Goal: Information Seeking & Learning: Learn about a topic

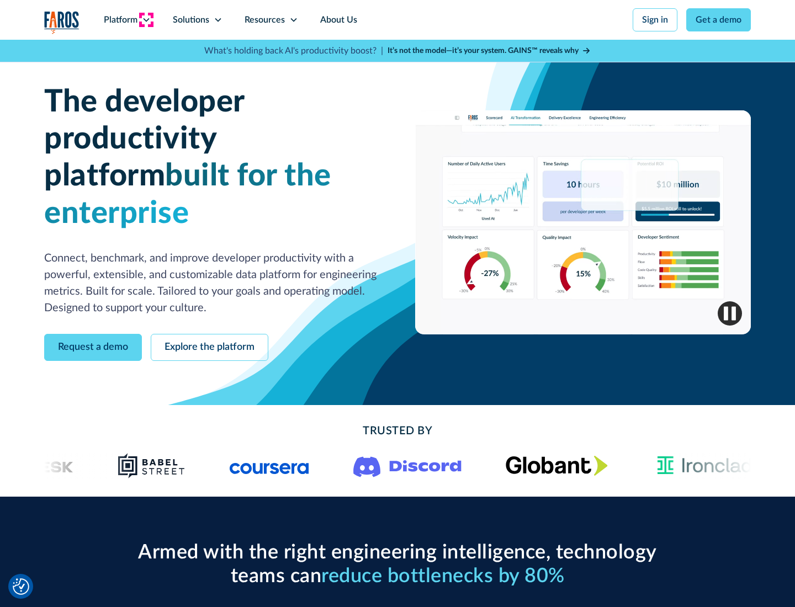
click at [146, 20] on icon at bounding box center [146, 19] width 9 height 9
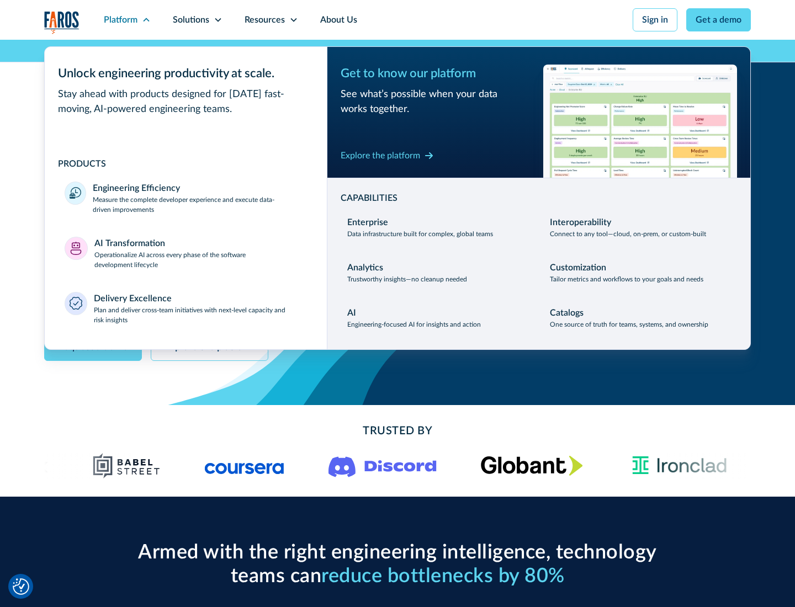
click at [200, 204] on p "Measure the complete developer experience and execute data-driven improvements" at bounding box center [200, 205] width 214 height 20
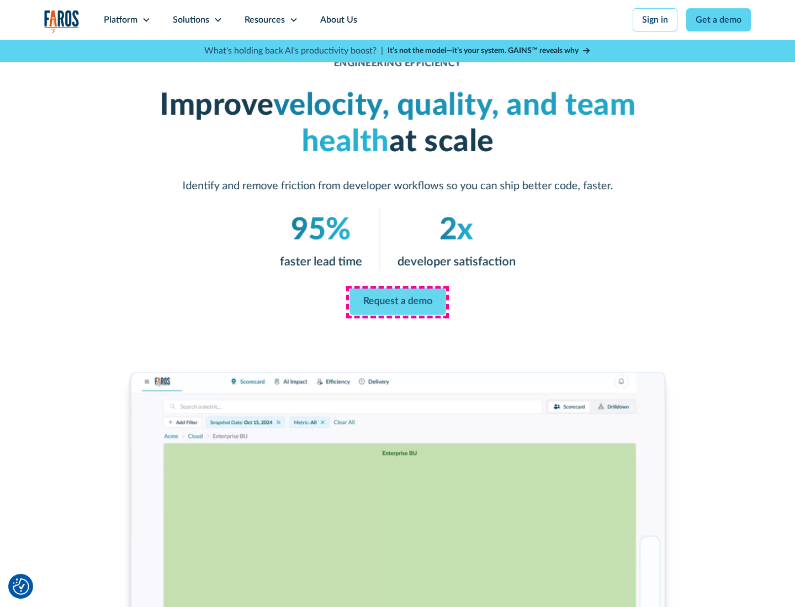
click at [398, 301] on link "Request a demo" at bounding box center [397, 302] width 97 height 27
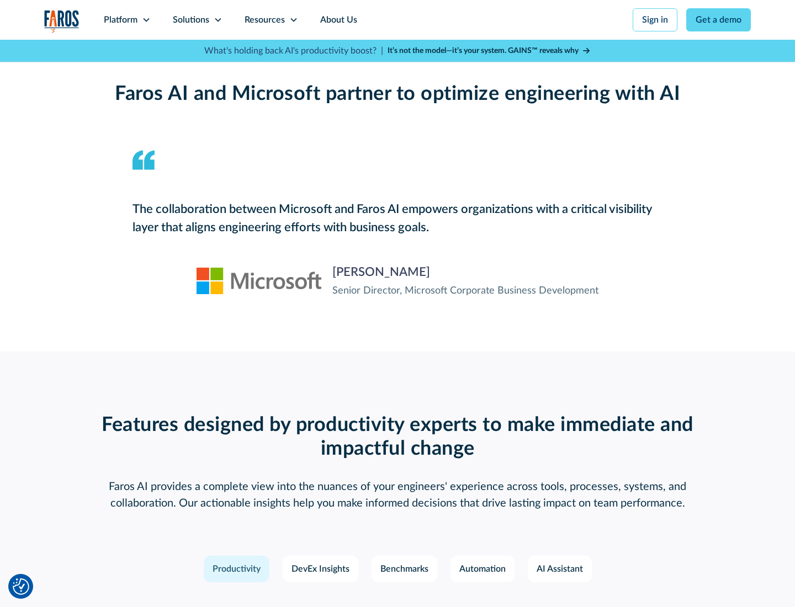
click at [146, 20] on icon at bounding box center [146, 19] width 9 height 9
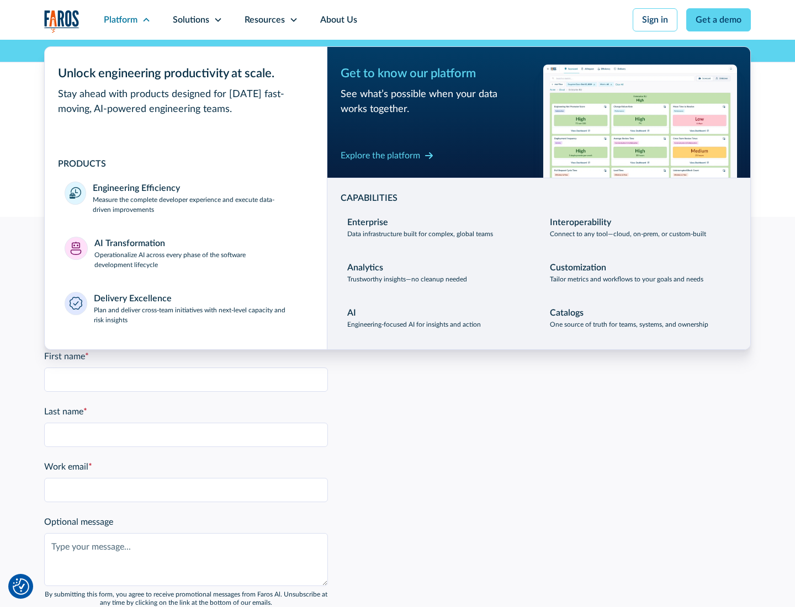
scroll to position [2422, 0]
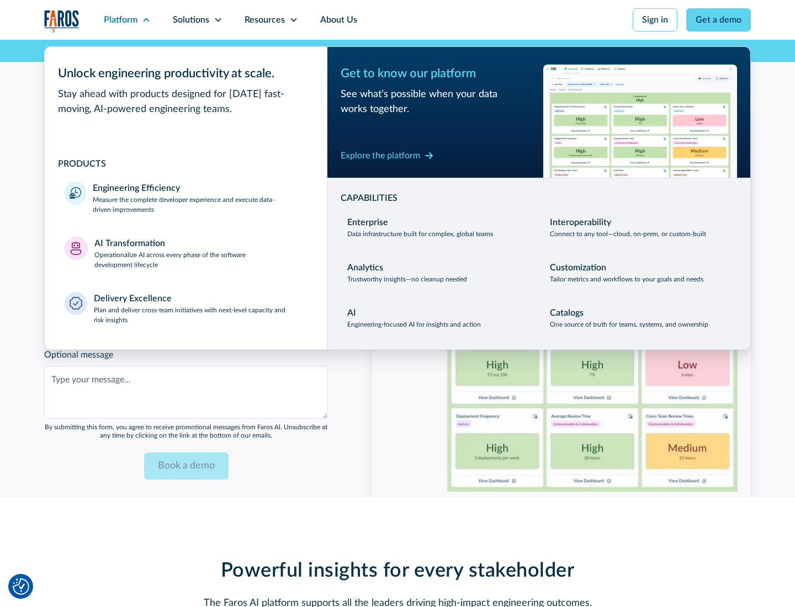
click at [200, 253] on p "Operationalize AI across every phase of the software development lifecycle" at bounding box center [200, 260] width 213 height 20
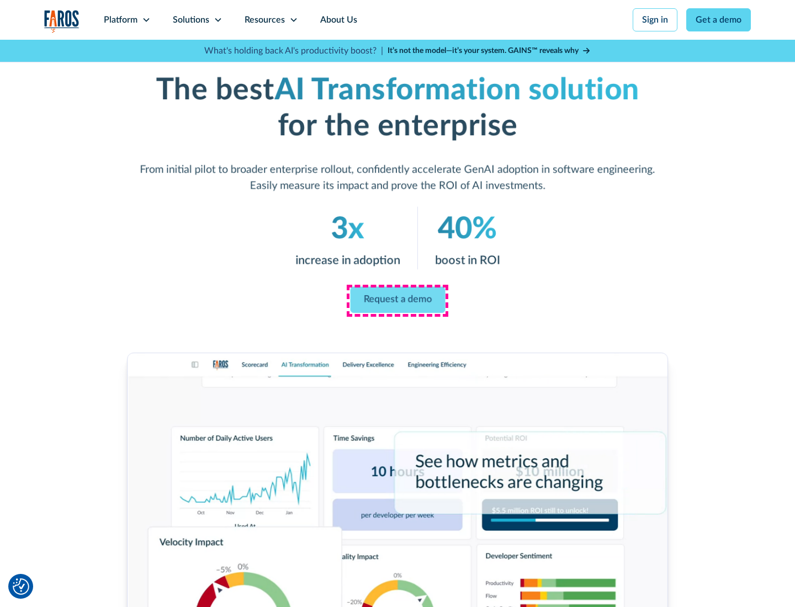
click at [398, 300] on link "Request a demo" at bounding box center [397, 300] width 95 height 27
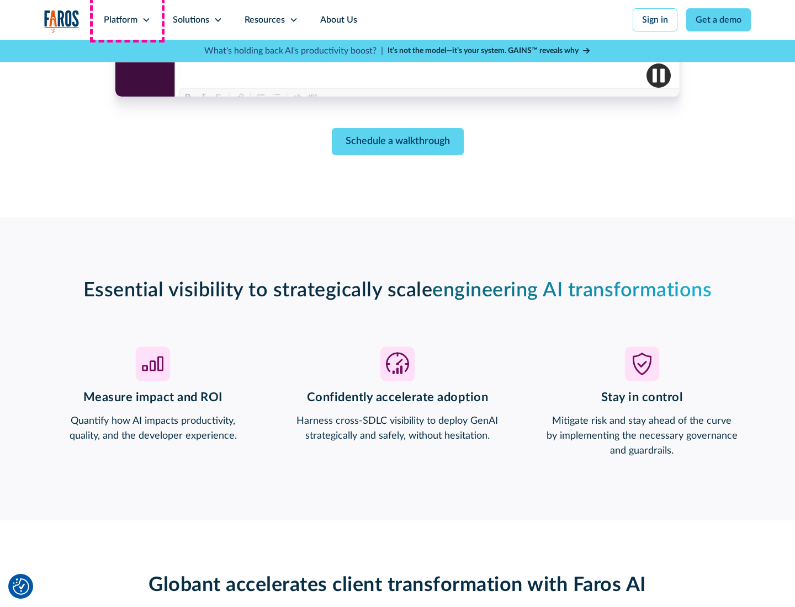
click at [127, 20] on div "Platform" at bounding box center [121, 19] width 34 height 13
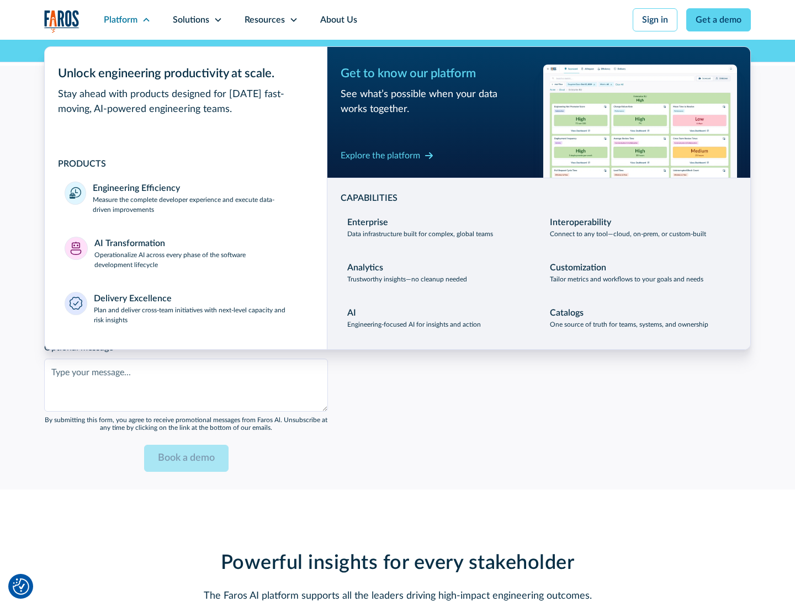
click at [380, 155] on div "Explore the platform" at bounding box center [381, 155] width 80 height 13
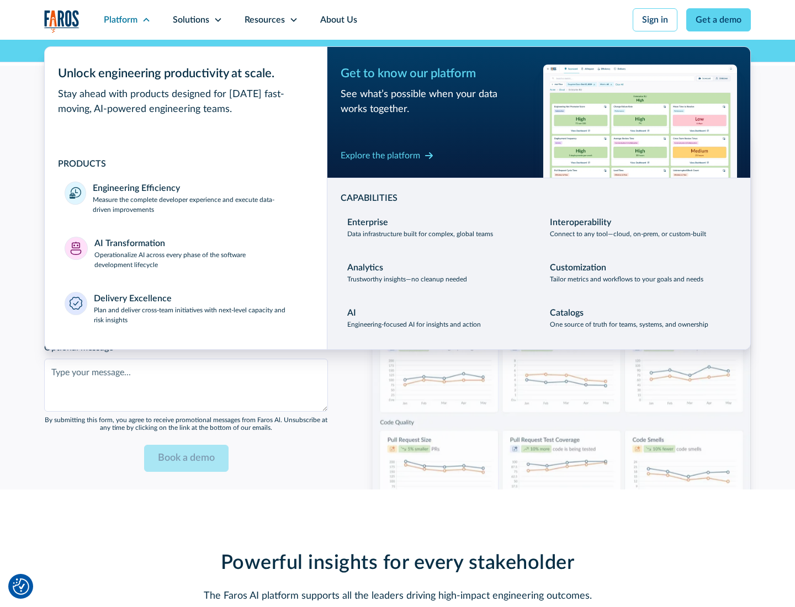
scroll to position [2685, 0]
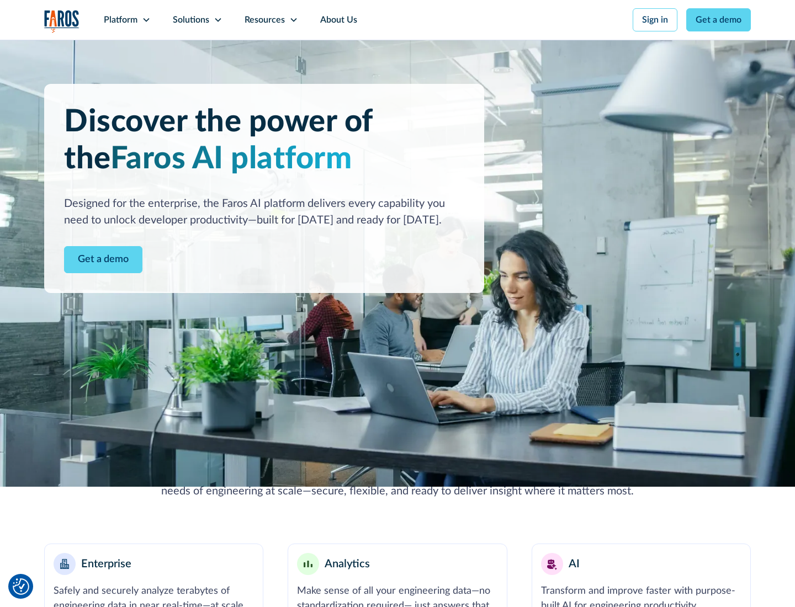
click at [103, 259] on link "Get a demo" at bounding box center [103, 259] width 78 height 27
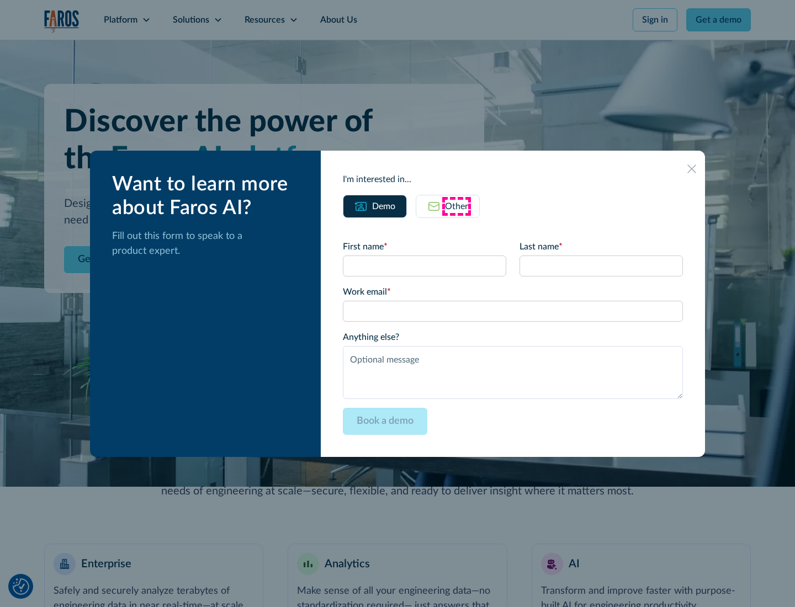
click at [457, 206] on div "Other" at bounding box center [456, 206] width 23 height 13
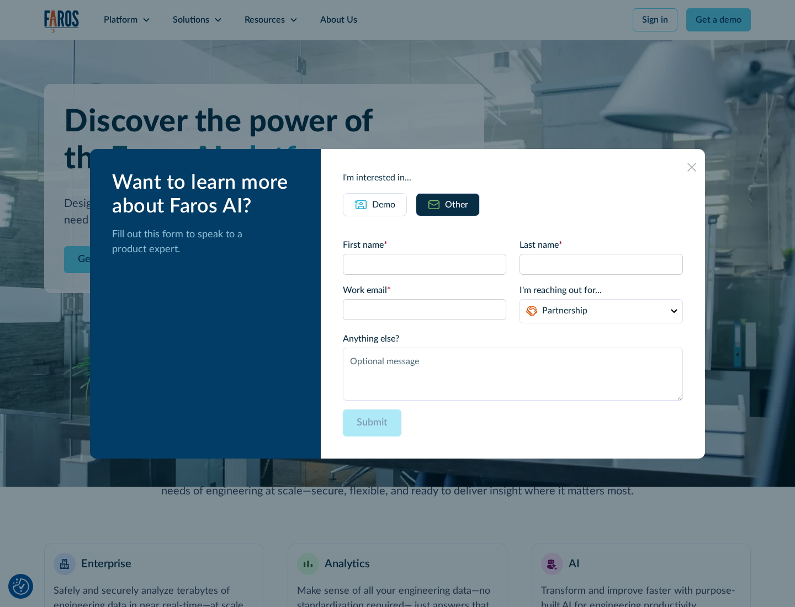
click at [384, 204] on div "Demo" at bounding box center [383, 204] width 23 height 13
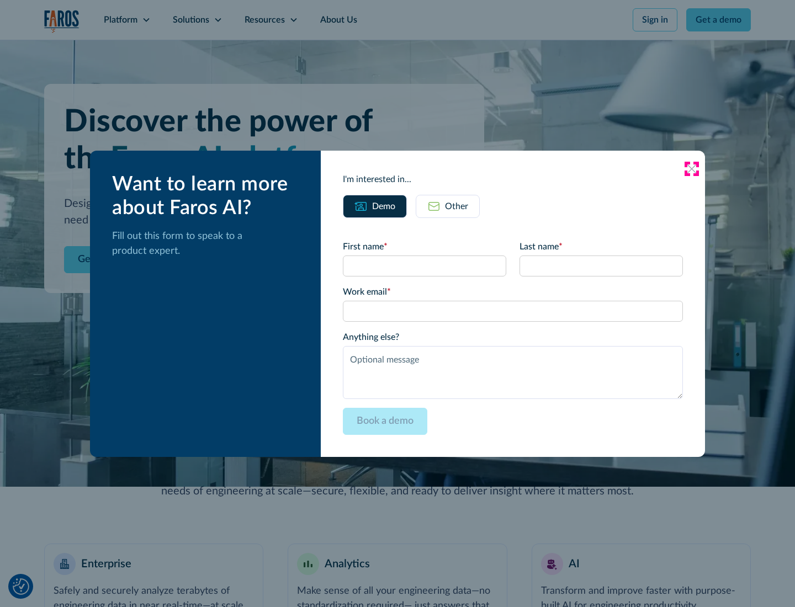
click at [692, 168] on icon at bounding box center [691, 169] width 9 height 9
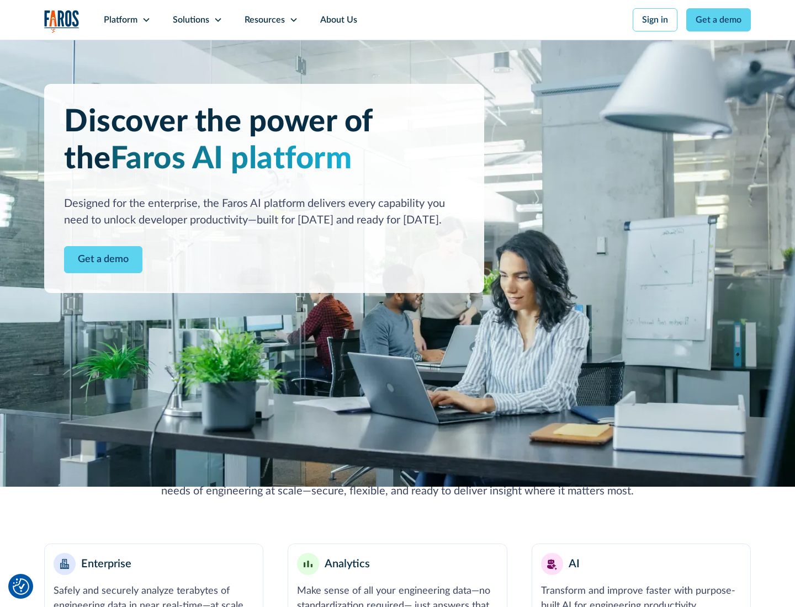
click at [146, 20] on icon at bounding box center [146, 19] width 9 height 9
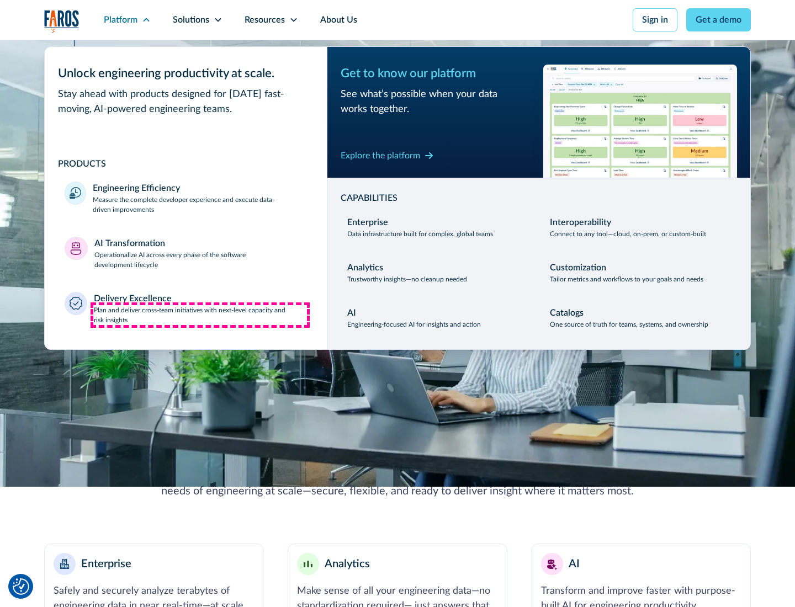
click at [200, 315] on p "Plan and deliver cross-team initiatives with next-level capacity and risk insig…" at bounding box center [201, 315] width 214 height 20
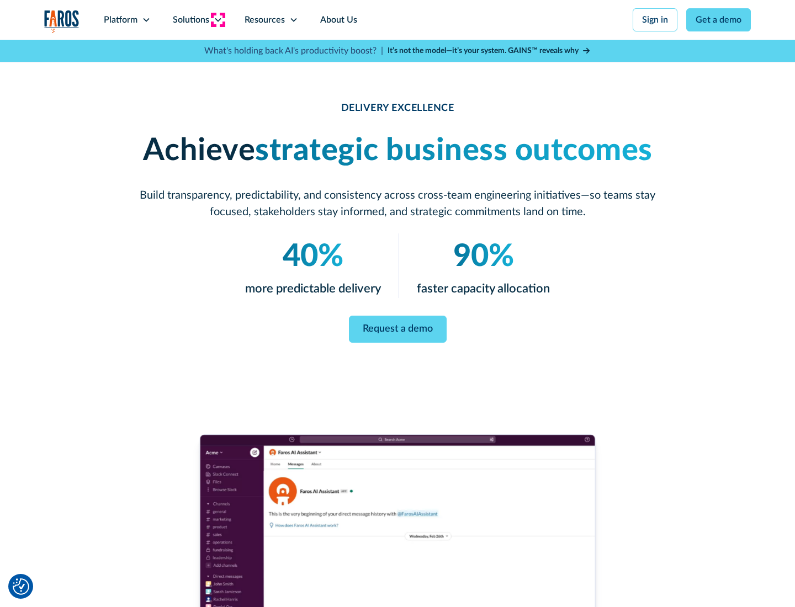
click at [218, 20] on icon at bounding box center [218, 19] width 9 height 9
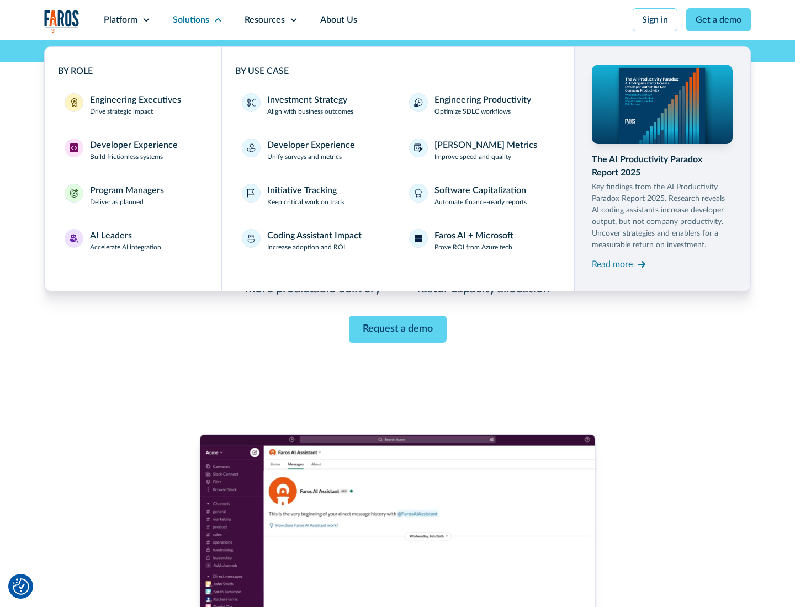
click at [133, 105] on div "Engineering Executives" at bounding box center [135, 99] width 91 height 13
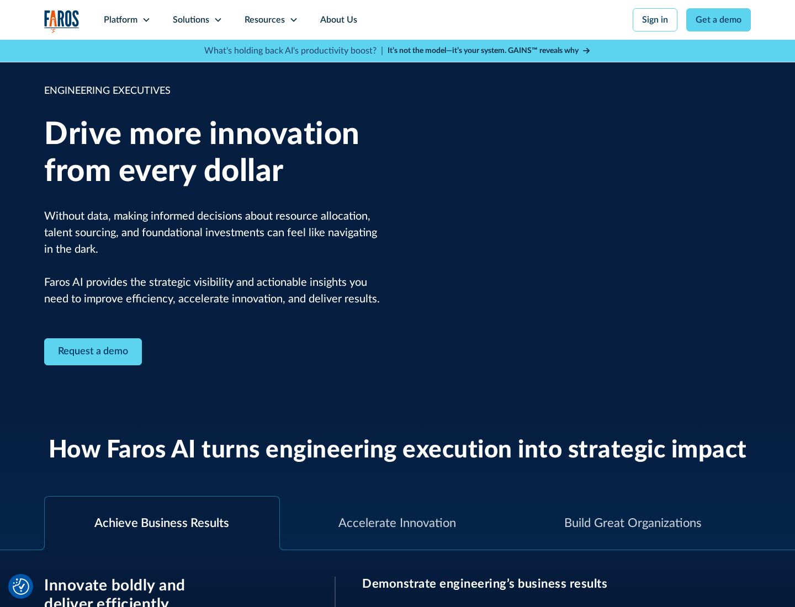
click at [218, 20] on icon at bounding box center [218, 19] width 9 height 9
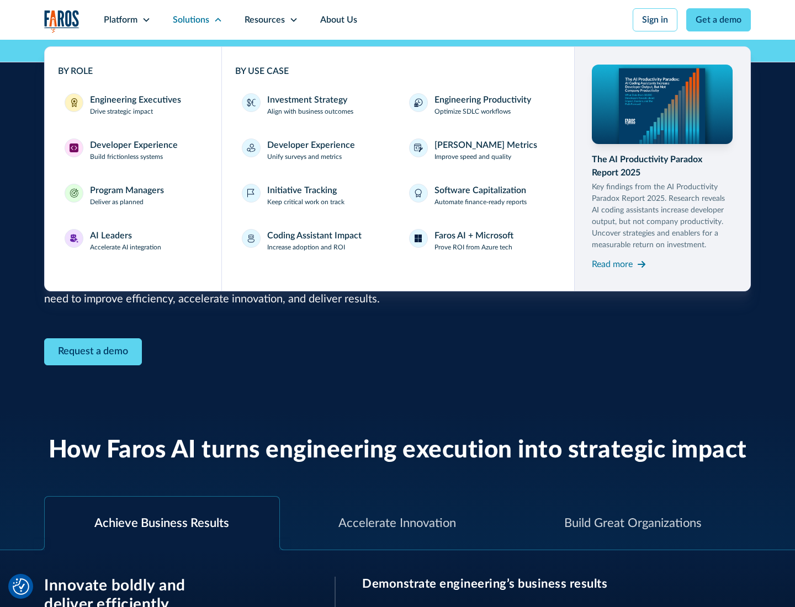
click at [133, 145] on div "Developer Experience" at bounding box center [134, 145] width 88 height 13
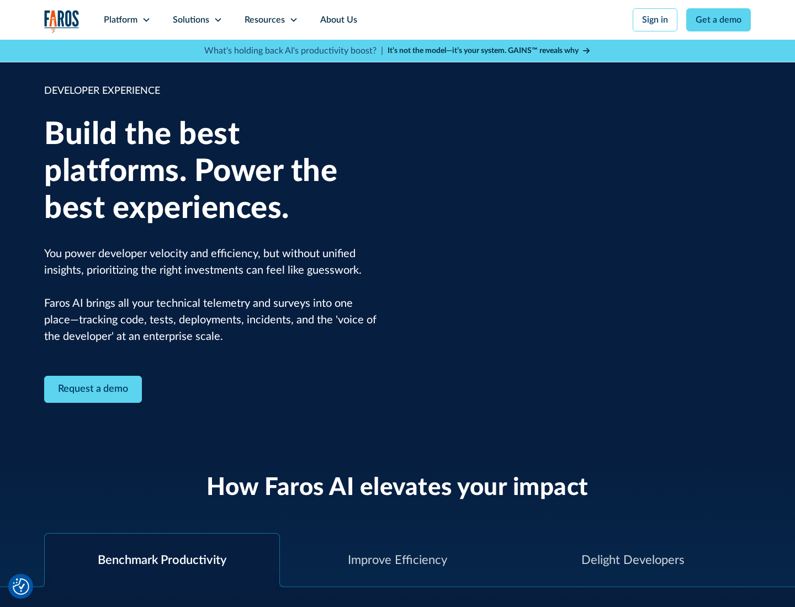
click at [197, 20] on div "Solutions" at bounding box center [191, 19] width 36 height 13
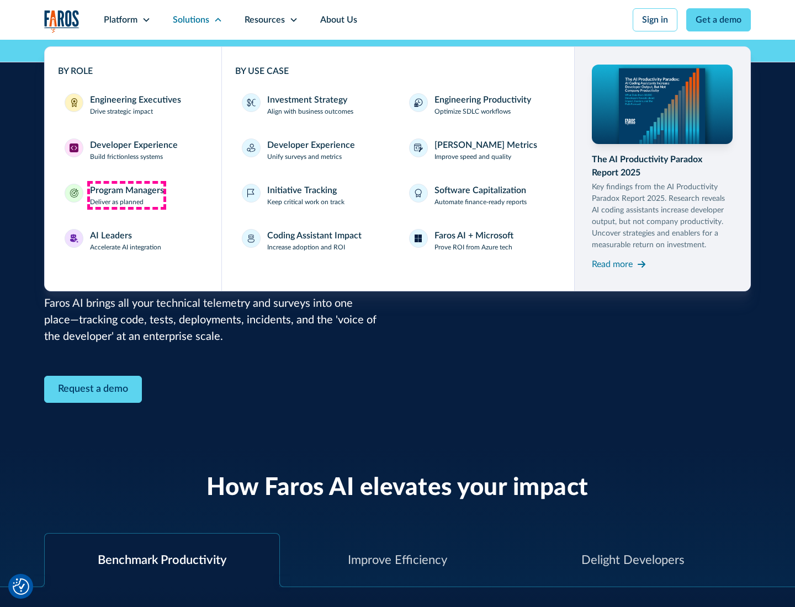
click at [126, 195] on div "Program Managers" at bounding box center [127, 190] width 74 height 13
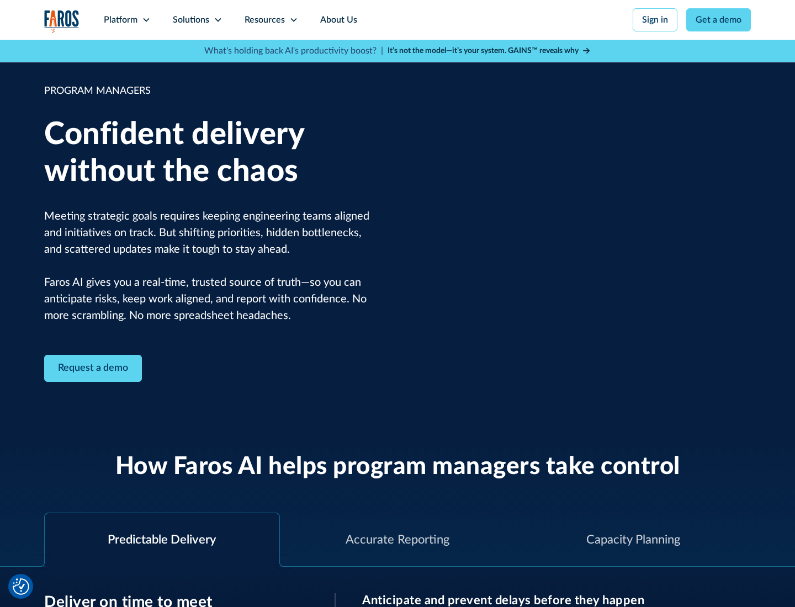
click at [218, 20] on icon at bounding box center [218, 19] width 9 height 9
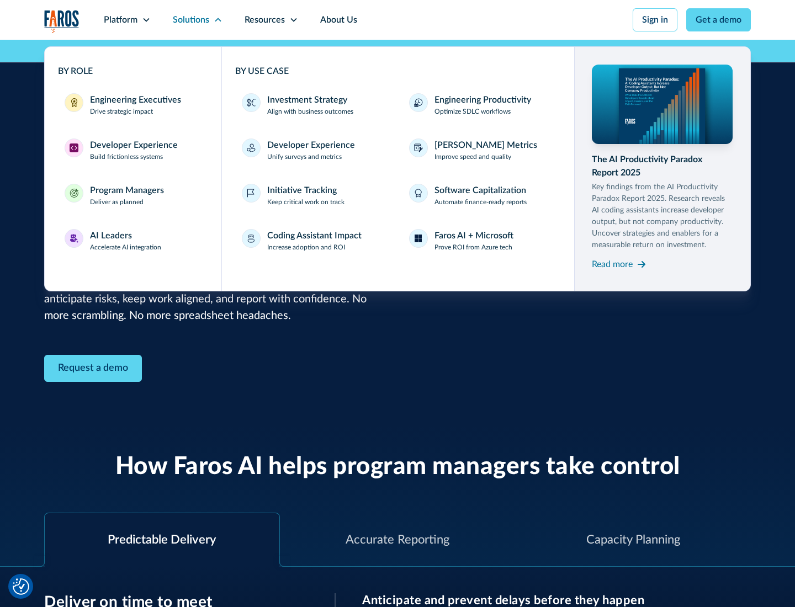
click at [126, 241] on div "AI Leaders" at bounding box center [111, 235] width 42 height 13
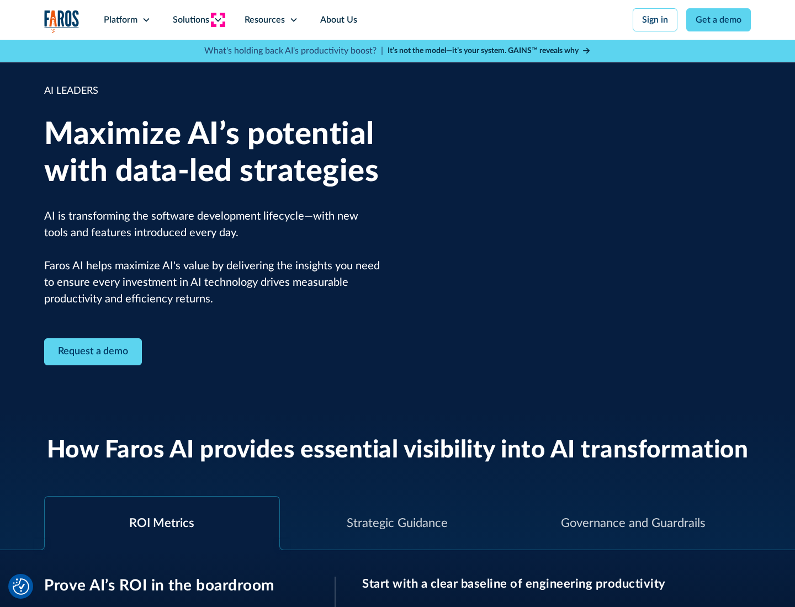
click at [218, 20] on icon at bounding box center [218, 19] width 9 height 9
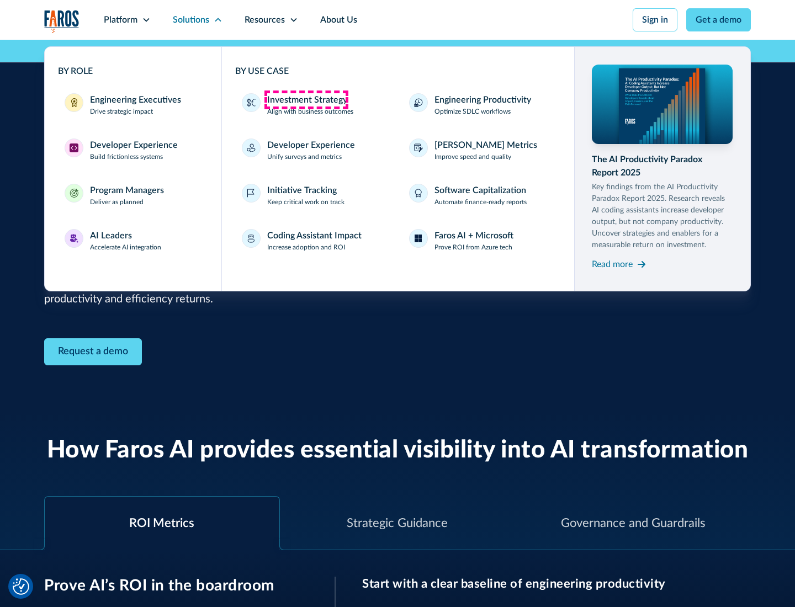
click at [306, 100] on div "Investment Strategy" at bounding box center [307, 99] width 80 height 13
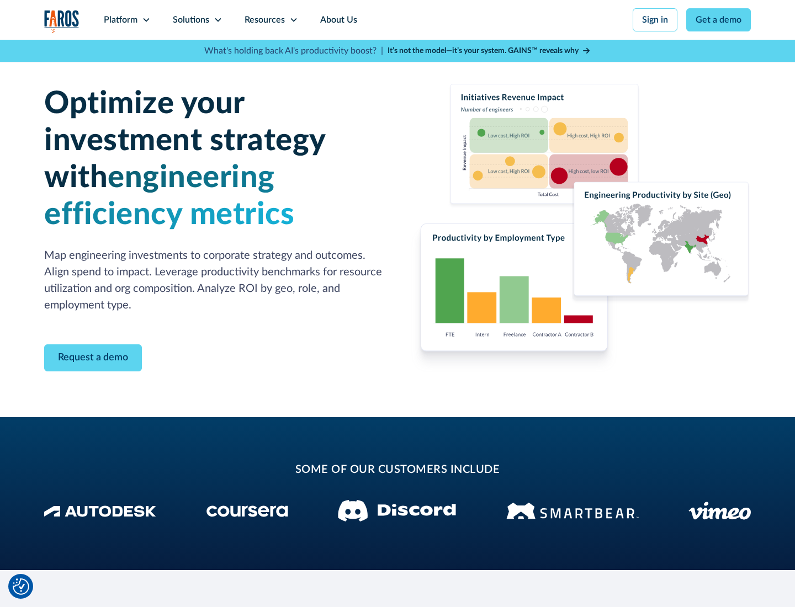
click at [218, 20] on icon at bounding box center [218, 19] width 9 height 9
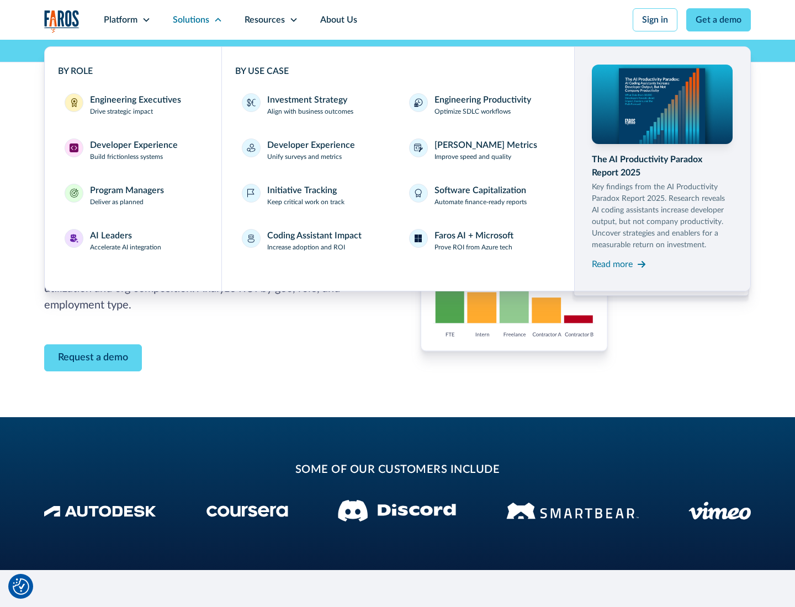
click at [473, 247] on p "Prove ROI from Azure tech" at bounding box center [473, 247] width 78 height 10
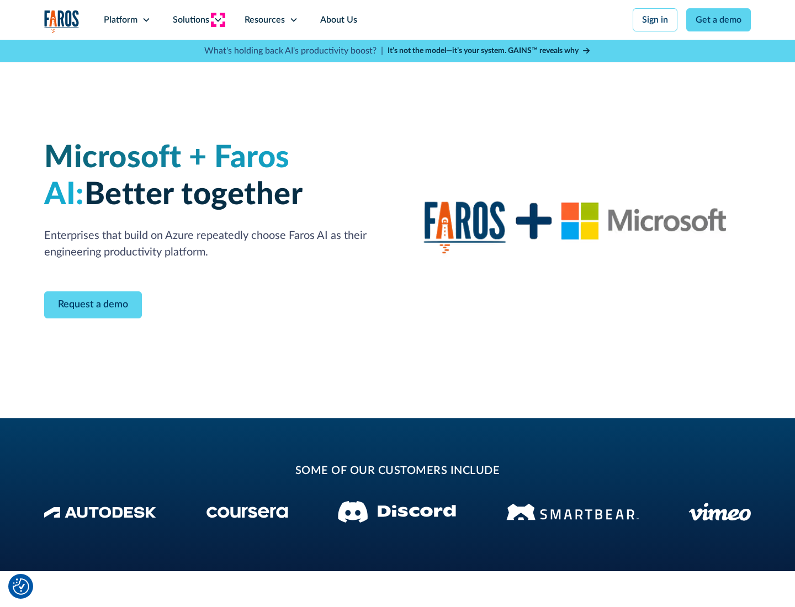
click at [218, 20] on icon at bounding box center [218, 19] width 9 height 9
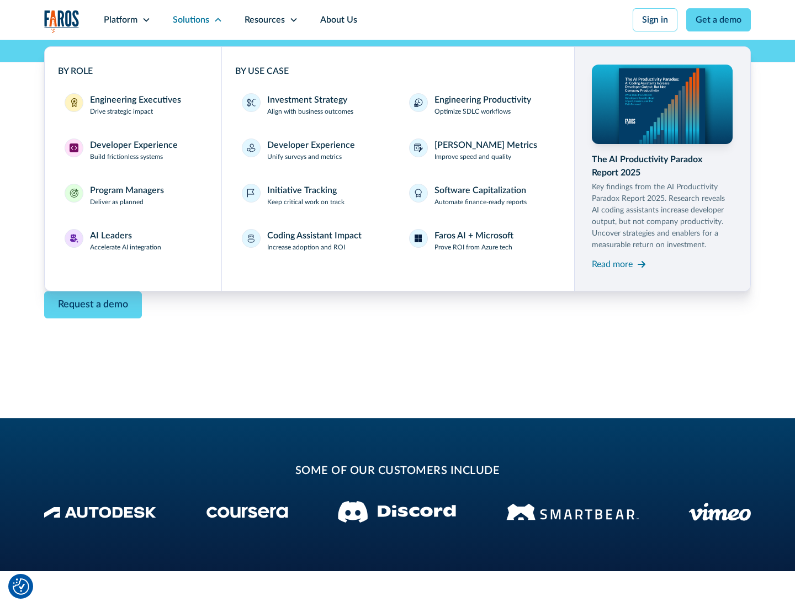
click at [612, 264] on div "Read more" at bounding box center [612, 264] width 41 height 13
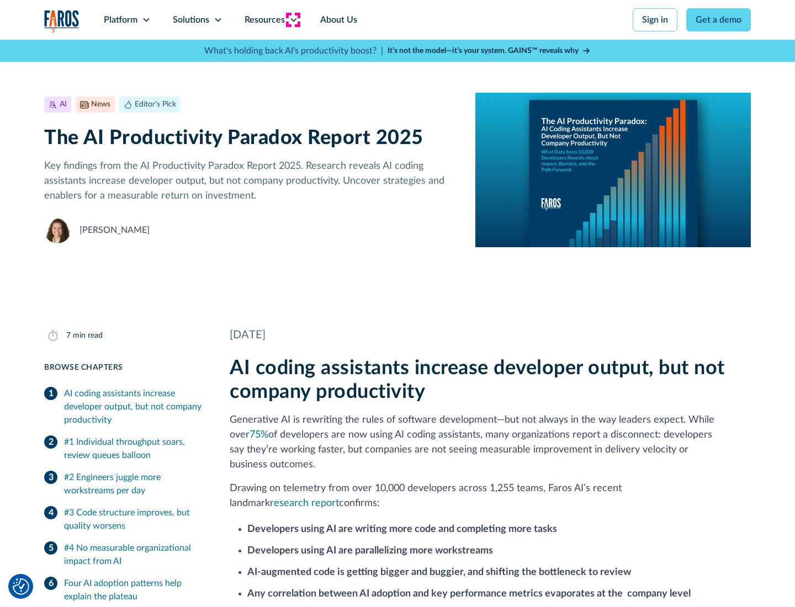
click at [293, 20] on icon at bounding box center [293, 19] width 9 height 9
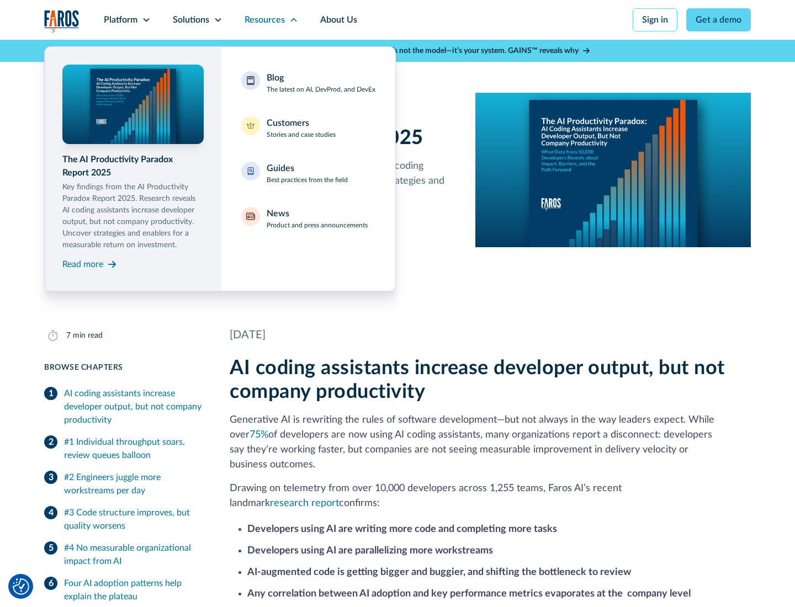
click at [321, 83] on div "Blog The latest on AI, DevProd, and DevEx" at bounding box center [321, 82] width 109 height 23
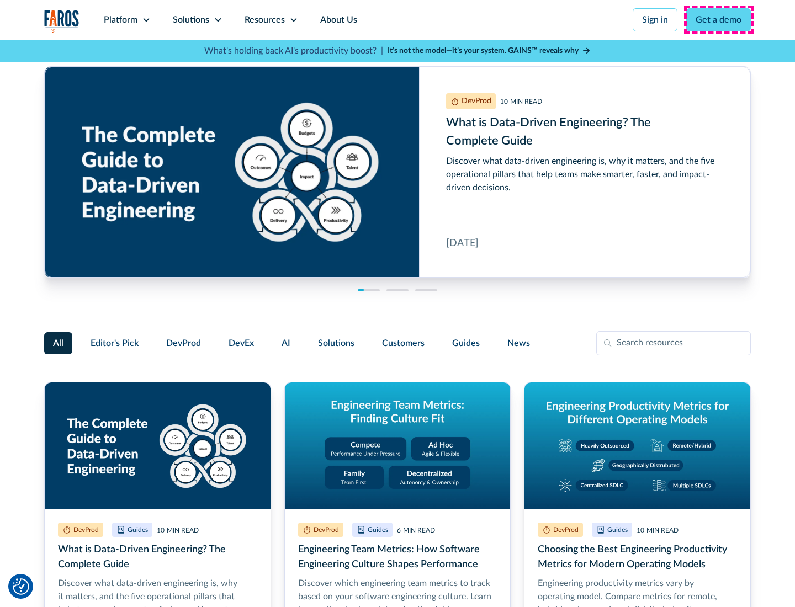
click at [719, 20] on link "Get a demo" at bounding box center [718, 19] width 65 height 23
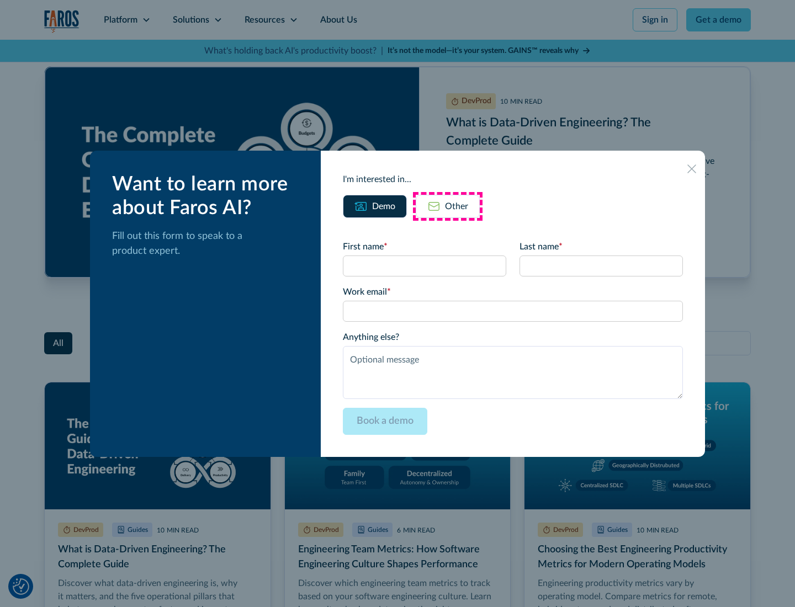
click at [448, 206] on div "Other" at bounding box center [456, 206] width 23 height 13
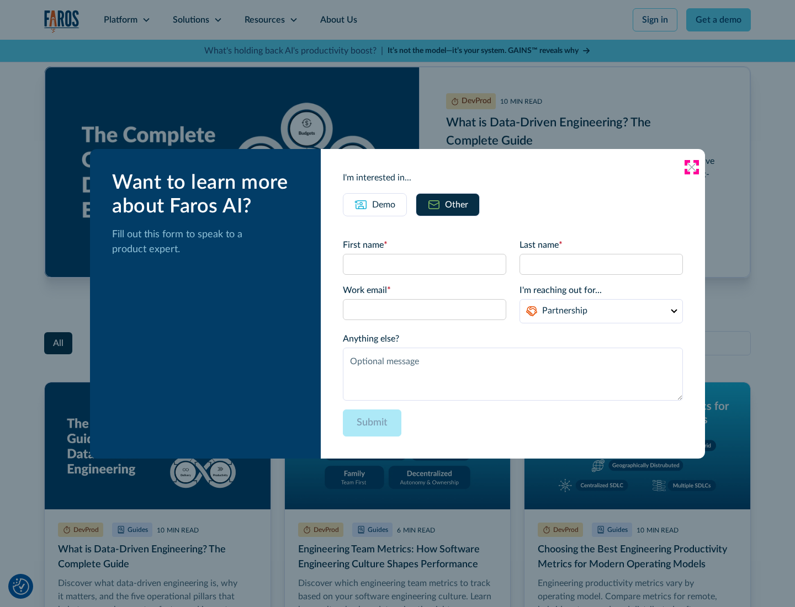
click at [692, 167] on icon at bounding box center [691, 167] width 9 height 9
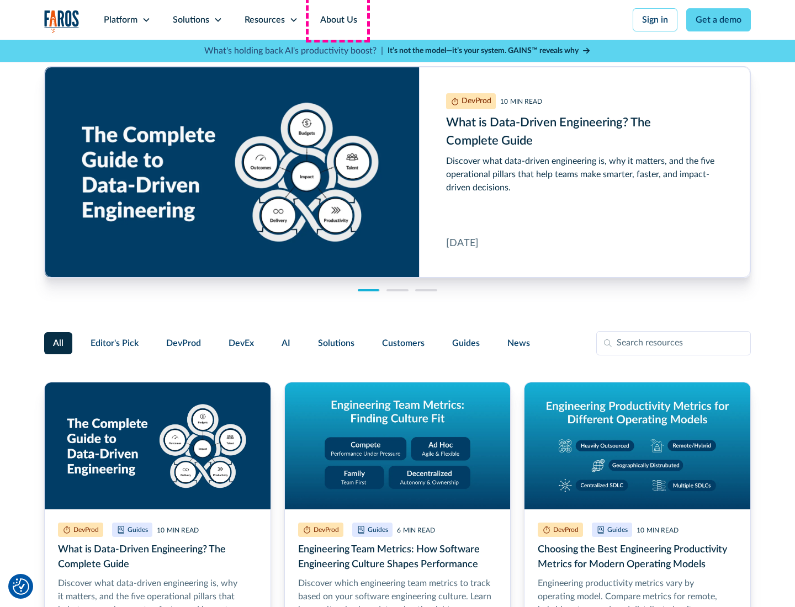
click at [337, 20] on link "About Us" at bounding box center [338, 20] width 59 height 40
